Goal: Task Accomplishment & Management: Complete application form

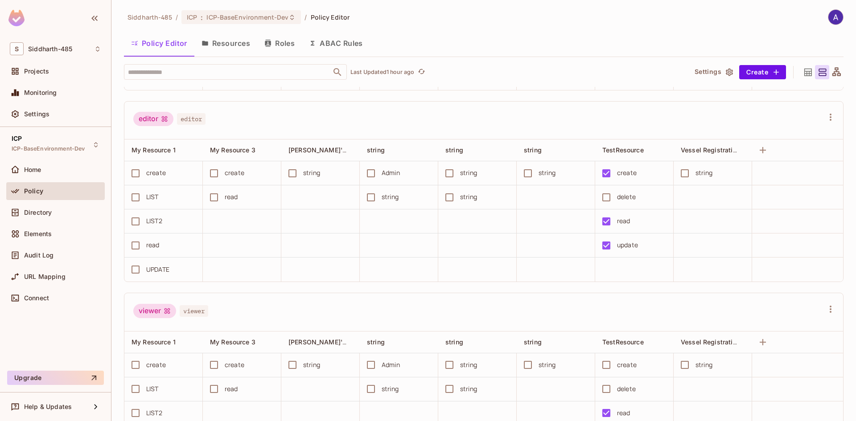
scroll to position [273, 0]
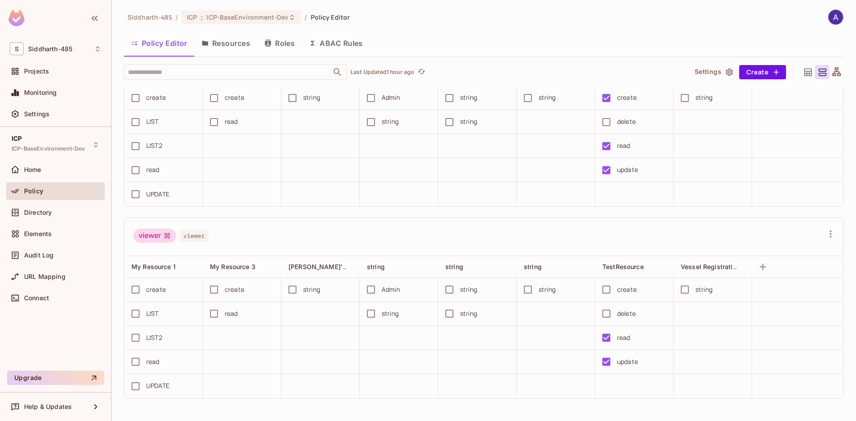
click at [395, 229] on div "viewer viewer" at bounding box center [478, 237] width 690 height 17
click at [414, 229] on div "viewer viewer" at bounding box center [478, 237] width 690 height 17
click at [221, 44] on button "Resources" at bounding box center [225, 43] width 63 height 22
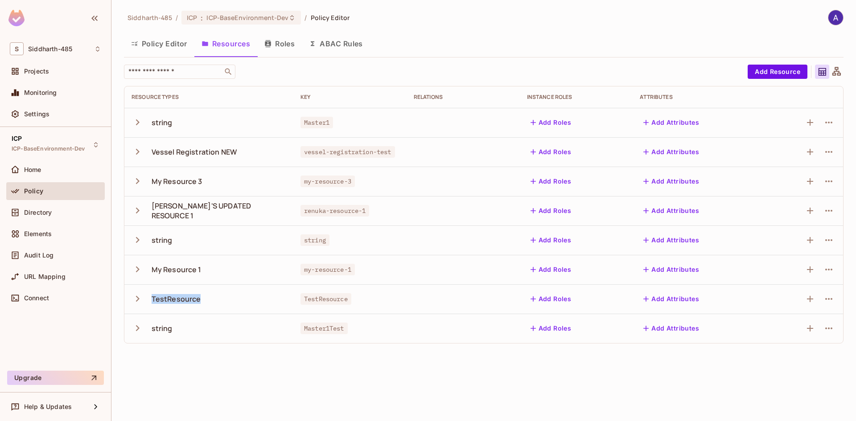
drag, startPoint x: 151, startPoint y: 299, endPoint x: 204, endPoint y: 303, distance: 53.6
click at [204, 303] on div "TestResource" at bounding box center [208, 299] width 155 height 19
click at [139, 297] on icon "button" at bounding box center [137, 299] width 12 height 12
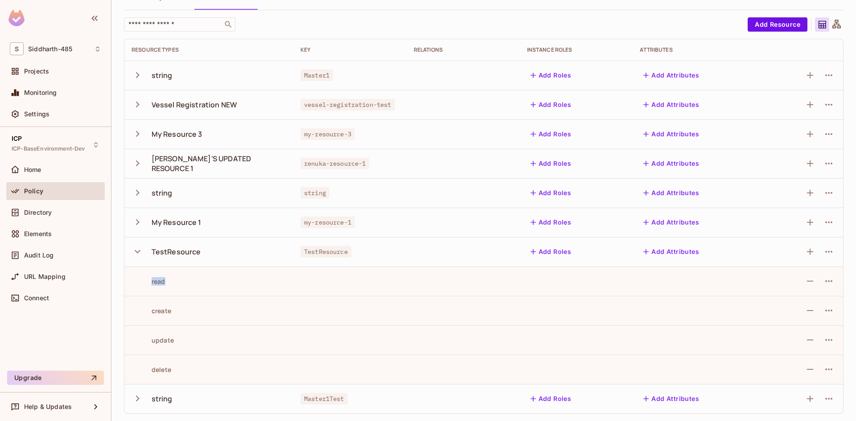
drag, startPoint x: 151, startPoint y: 284, endPoint x: 180, endPoint y: 281, distance: 29.2
click at [180, 281] on div "read" at bounding box center [208, 281] width 155 height 8
click at [138, 253] on icon "button" at bounding box center [138, 252] width 6 height 4
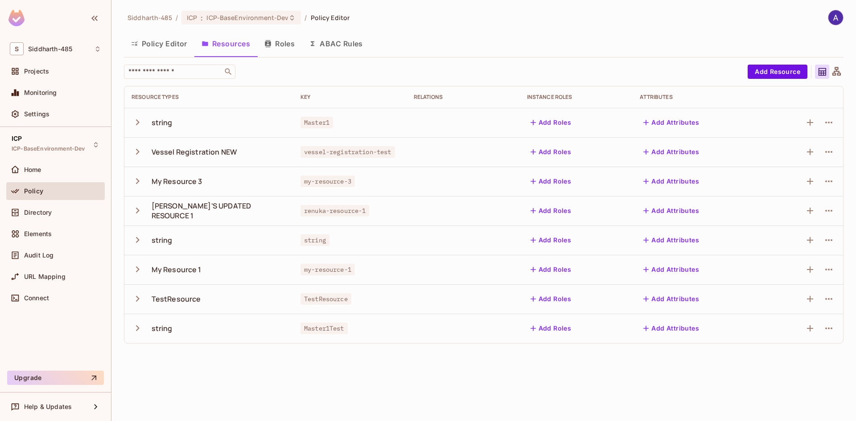
click at [289, 42] on button "Roles" at bounding box center [279, 44] width 45 height 22
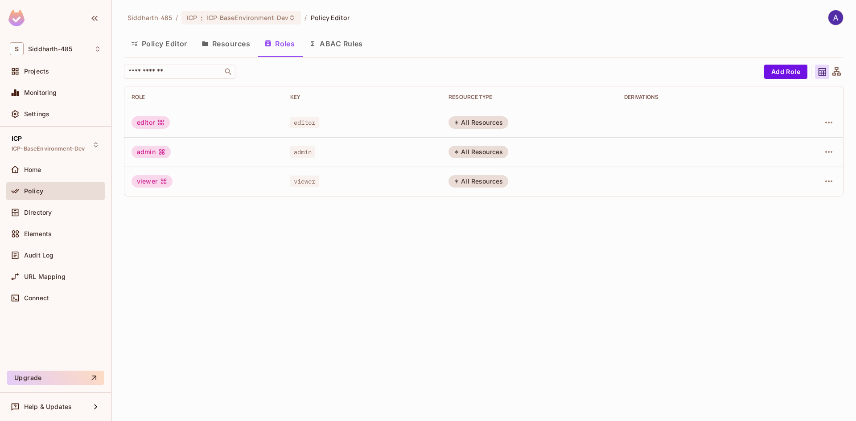
click at [177, 41] on button "Policy Editor" at bounding box center [159, 44] width 70 height 22
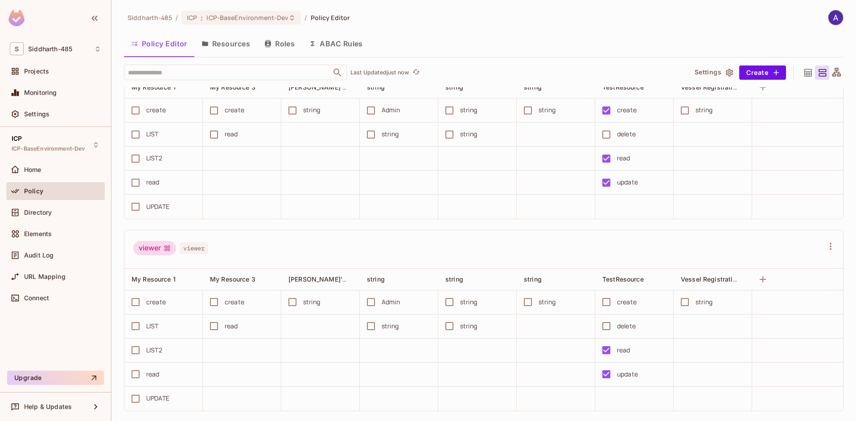
scroll to position [273, 0]
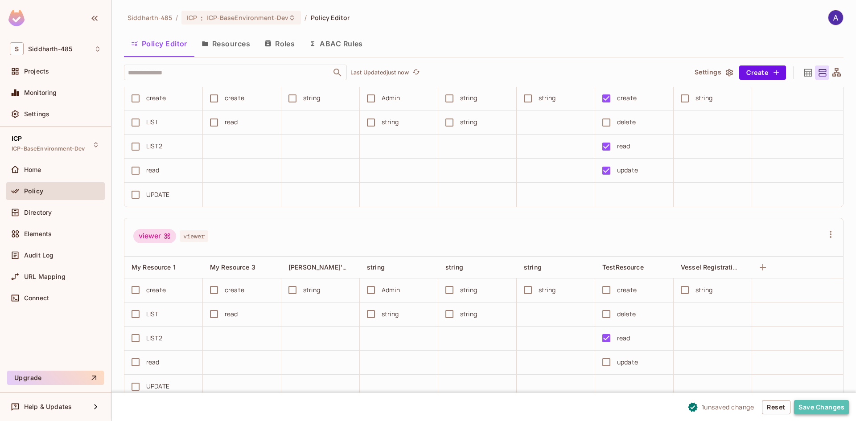
click at [816, 405] on button "Save Changes" at bounding box center [821, 407] width 55 height 14
click at [34, 212] on span "Directory" at bounding box center [38, 212] width 28 height 7
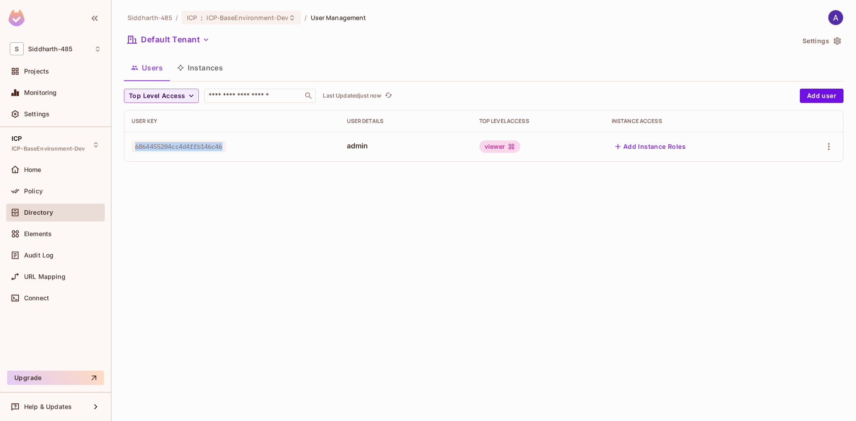
drag, startPoint x: 135, startPoint y: 147, endPoint x: 236, endPoint y: 147, distance: 100.7
click at [236, 147] on div "6864455204cc4d4ffb146c46" at bounding box center [231, 146] width 201 height 9
click at [136, 150] on span "6864455204cc4d4ffb146c46" at bounding box center [178, 147] width 94 height 12
click at [230, 144] on div "6864455204cc4d4ffb146c46" at bounding box center [231, 146] width 201 height 9
click at [225, 146] on span "6864455204cc4d4ffb146c46" at bounding box center [178, 147] width 94 height 12
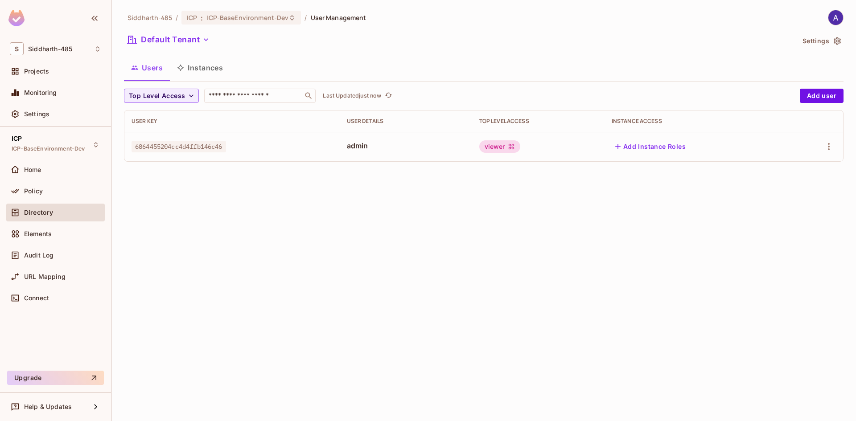
click at [513, 228] on div "Siddharth-485 / ICP : ICP-BaseEnvironment-Dev / User Management Default Tenant …" at bounding box center [483, 210] width 744 height 421
click at [466, 46] on div "Default Tenant" at bounding box center [459, 41] width 670 height 17
click at [451, 250] on div "Siddharth-485 / ICP : ICP-BaseEnvironment-Dev / User Management Default Tenant …" at bounding box center [483, 210] width 744 height 421
click at [33, 191] on span "Policy" at bounding box center [33, 191] width 19 height 7
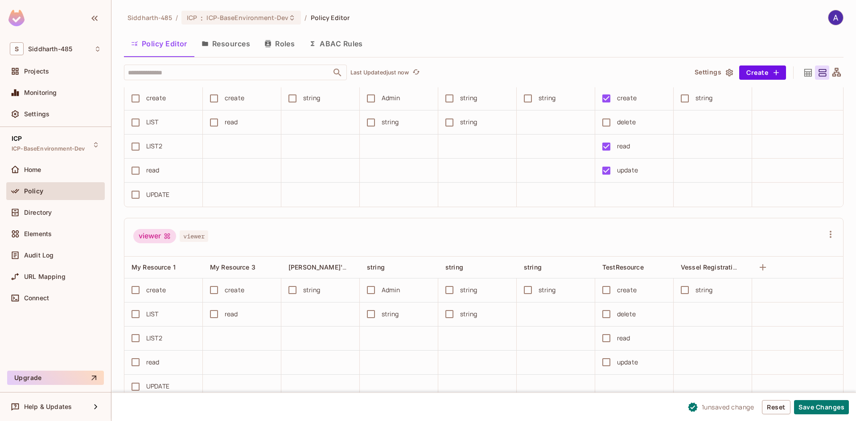
scroll to position [0, 0]
click at [818, 406] on button "Save Changes" at bounding box center [821, 407] width 55 height 14
click at [819, 406] on button "Save Changes" at bounding box center [821, 407] width 55 height 14
click at [39, 216] on div "Directory" at bounding box center [55, 212] width 91 height 11
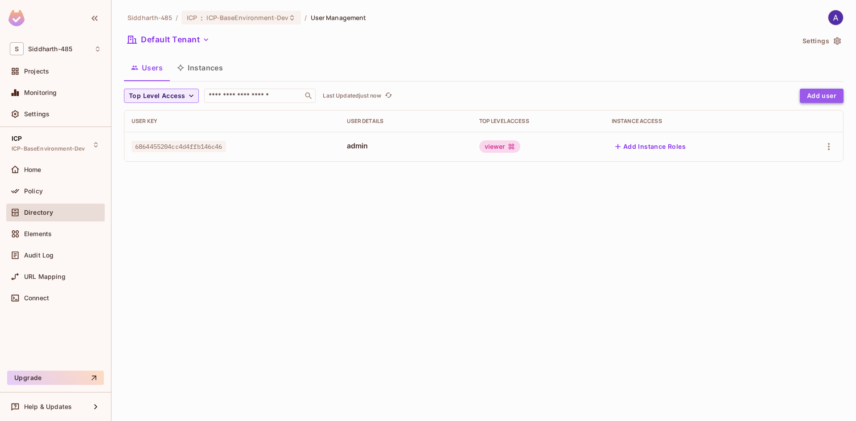
click at [805, 94] on button "Add user" at bounding box center [822, 96] width 44 height 14
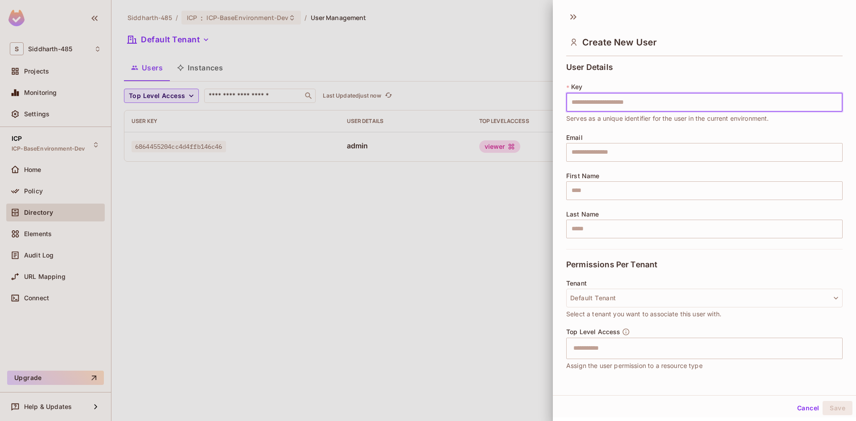
click at [610, 106] on input "text" at bounding box center [704, 102] width 276 height 19
type input "**********"
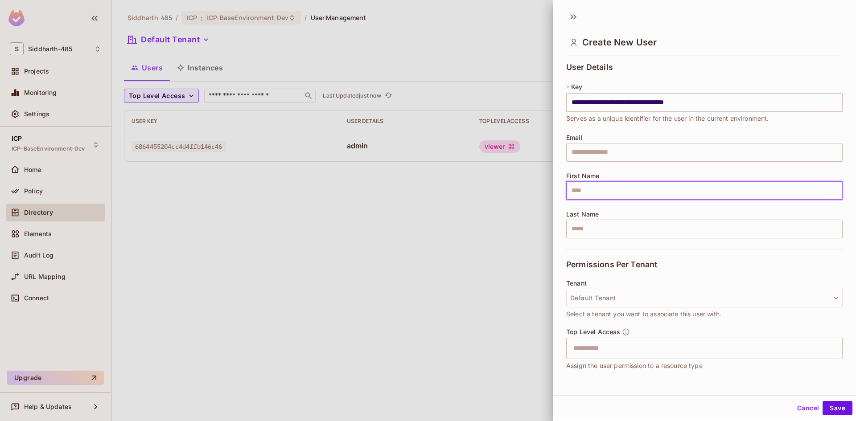
click at [591, 193] on input "text" at bounding box center [704, 190] width 276 height 19
click at [591, 193] on input "**" at bounding box center [704, 190] width 276 height 19
type input "*********"
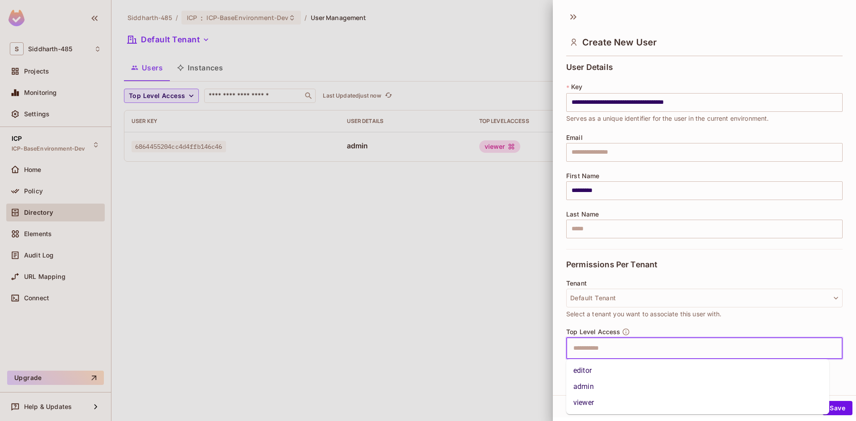
click at [681, 349] on input "text" at bounding box center [696, 349] width 257 height 18
click at [619, 372] on li "editor" at bounding box center [697, 371] width 263 height 16
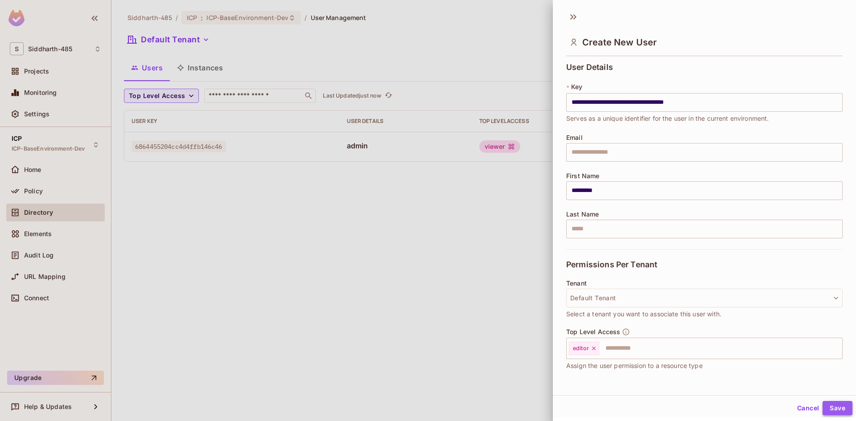
click at [831, 405] on button "Save" at bounding box center [837, 408] width 30 height 14
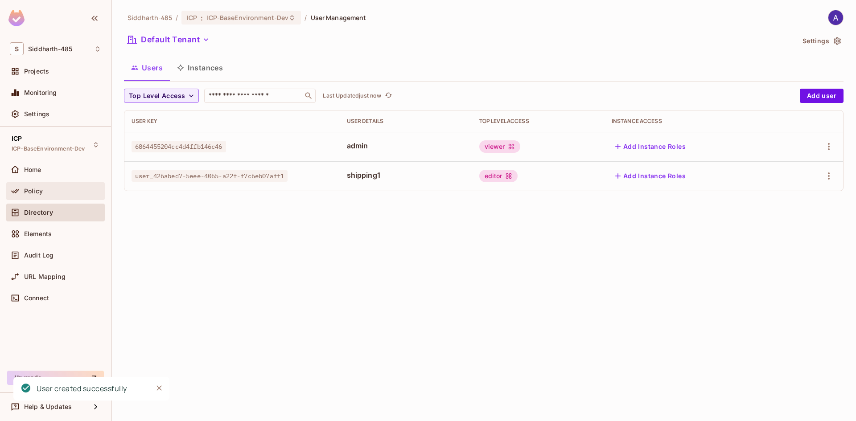
click at [34, 193] on span "Policy" at bounding box center [33, 191] width 19 height 7
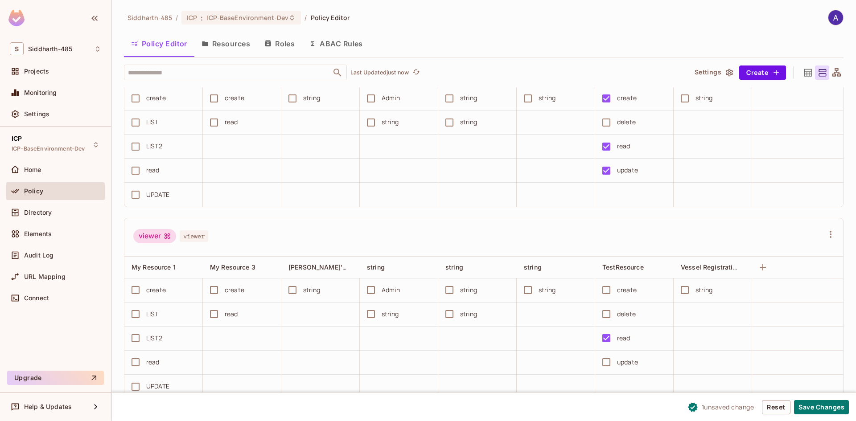
scroll to position [273, 0]
click at [816, 407] on button "Save Changes" at bounding box center [821, 407] width 55 height 14
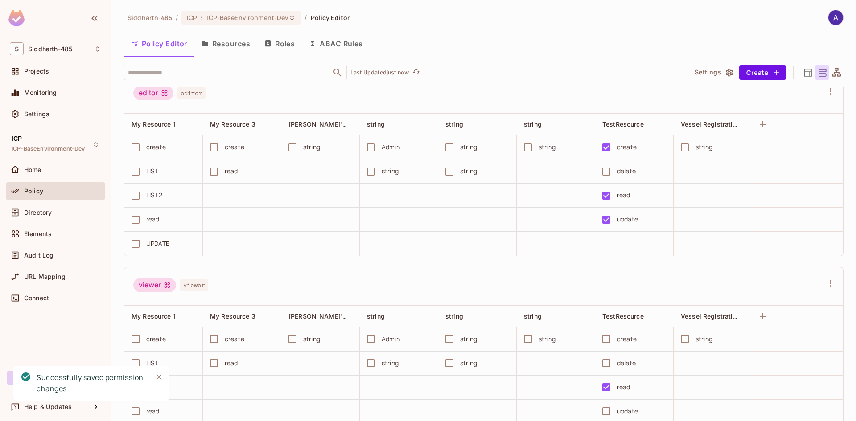
scroll to position [203, 0]
